Goal: Task Accomplishment & Management: Manage account settings

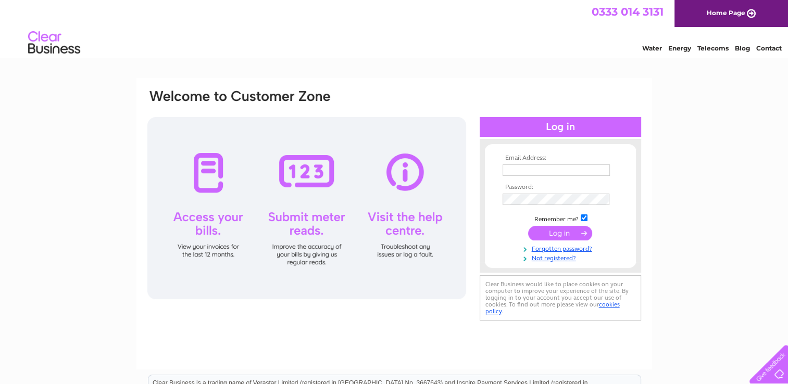
type input "duncanharkness@live.co.uk"
click at [562, 231] on input "submit" at bounding box center [560, 233] width 64 height 15
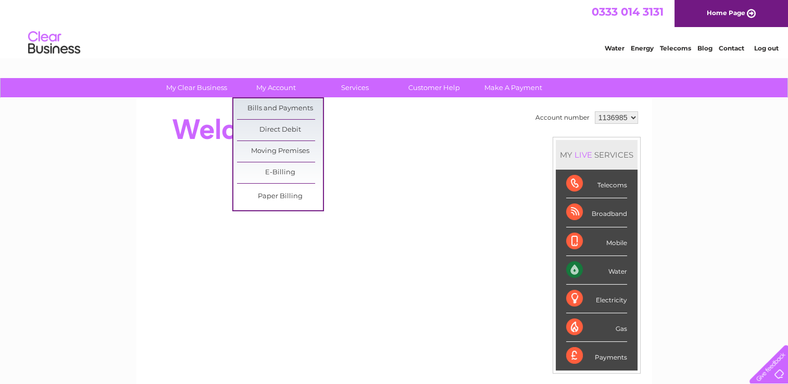
click at [283, 110] on link "Bills and Payments" at bounding box center [280, 108] width 86 height 21
